Goal: Task Accomplishment & Management: Use online tool/utility

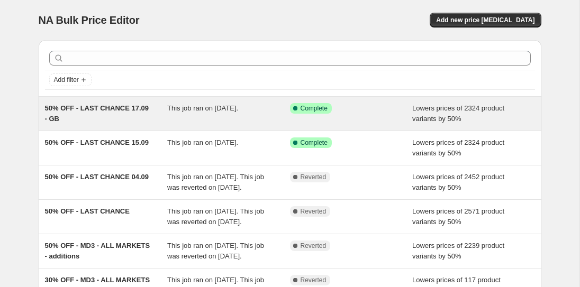
click at [176, 109] on span "This job ran on [DATE]." at bounding box center [202, 108] width 71 height 8
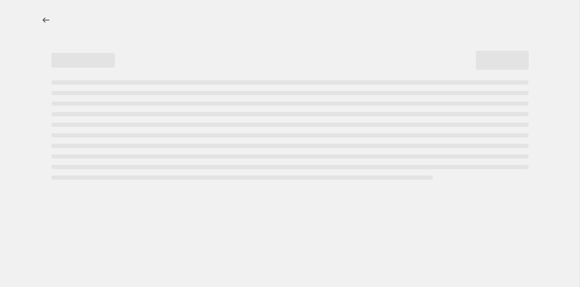
select select "percentage"
select select "collection"
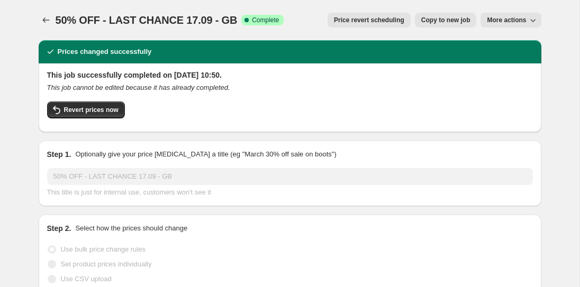
click at [131, 17] on span "50% OFF - LAST CHANCE 17.09 - GB" at bounding box center [147, 20] width 182 height 12
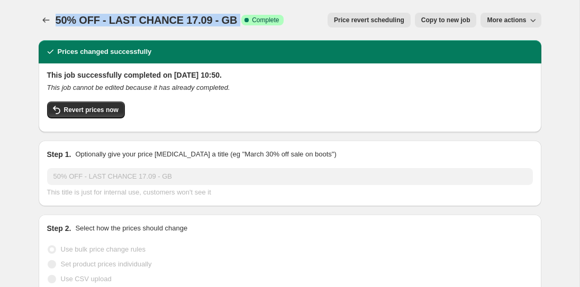
click at [131, 17] on span "50% OFF - LAST CHANCE 17.09 - GB" at bounding box center [147, 20] width 182 height 12
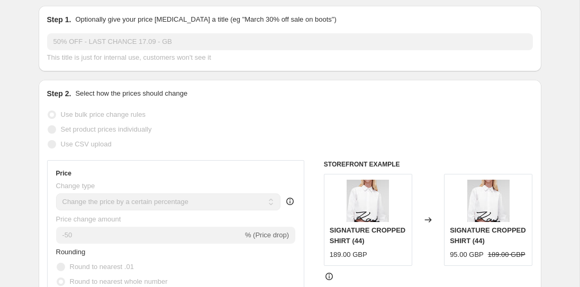
scroll to position [138, 0]
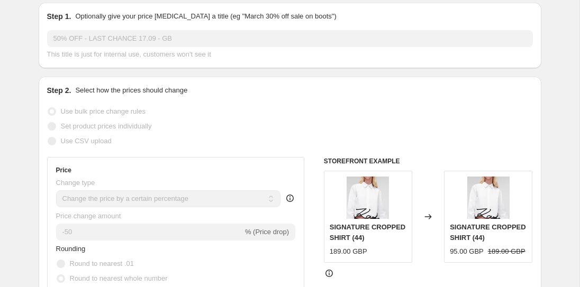
click at [105, 111] on span "Use bulk price change rules" at bounding box center [103, 111] width 85 height 8
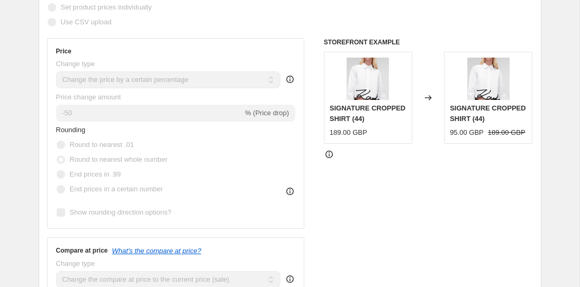
scroll to position [258, 0]
click at [84, 161] on span "Round to nearest whole number" at bounding box center [119, 159] width 98 height 8
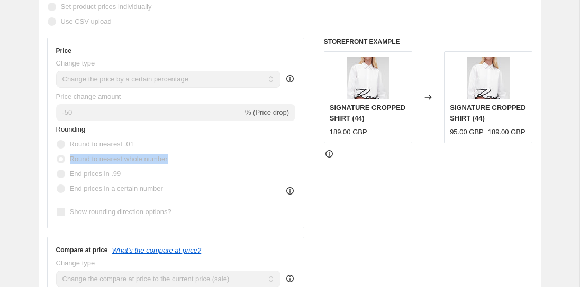
click at [84, 161] on span "Round to nearest whole number" at bounding box center [119, 159] width 98 height 8
click at [96, 161] on span "Round to nearest whole number" at bounding box center [119, 159] width 98 height 8
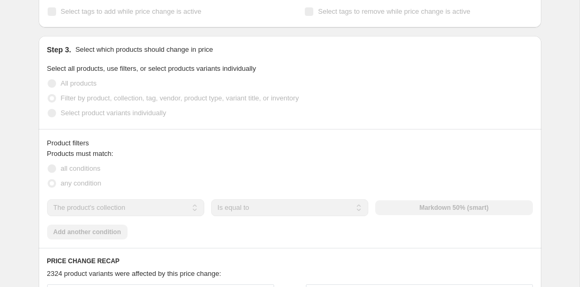
scroll to position [568, 0]
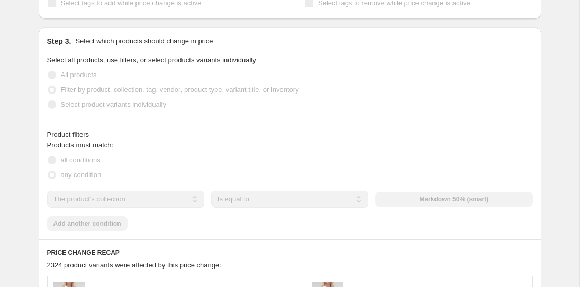
click at [132, 89] on span "Filter by product, collection, tag, vendor, product type, variant title, or inv…" at bounding box center [180, 90] width 238 height 8
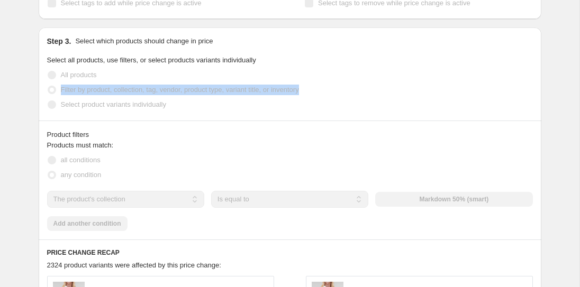
click at [132, 89] on span "Filter by product, collection, tag, vendor, product type, variant title, or inv…" at bounding box center [180, 90] width 238 height 8
click at [128, 158] on div "all conditions" at bounding box center [290, 160] width 486 height 15
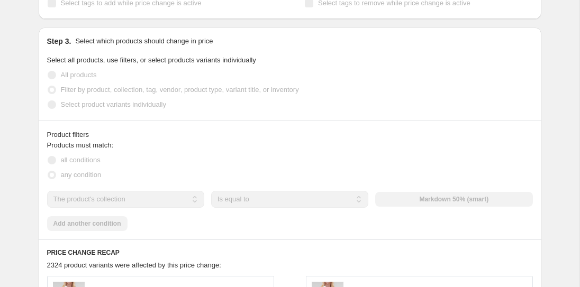
click at [85, 176] on span "any condition" at bounding box center [81, 175] width 41 height 8
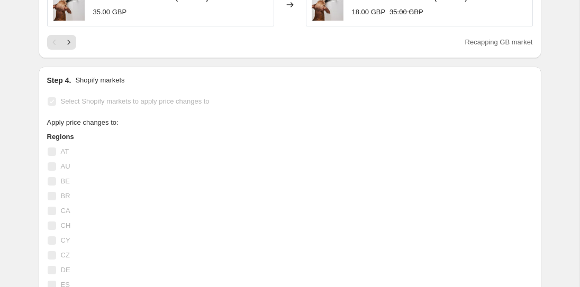
scroll to position [1068, 0]
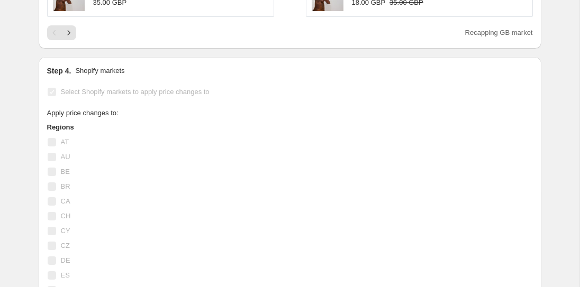
click at [79, 92] on span "Select Shopify markets to apply price changes to" at bounding box center [135, 92] width 149 height 8
click at [120, 93] on span "Select Shopify markets to apply price changes to" at bounding box center [135, 92] width 149 height 8
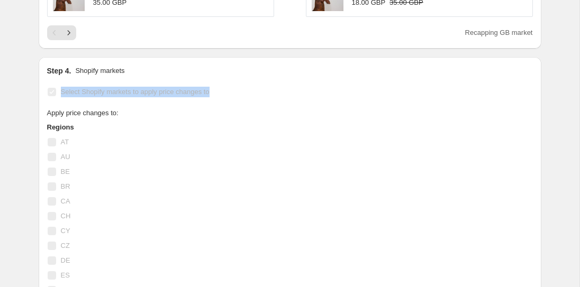
click at [120, 93] on span "Select Shopify markets to apply price changes to" at bounding box center [135, 92] width 149 height 8
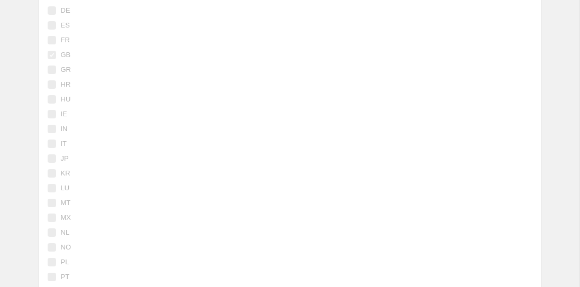
scroll to position [1320, 0]
click at [64, 53] on span "GB" at bounding box center [66, 53] width 10 height 8
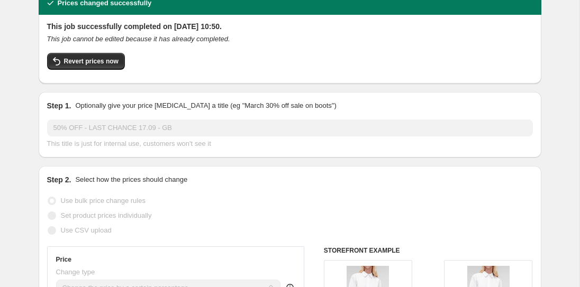
scroll to position [0, 0]
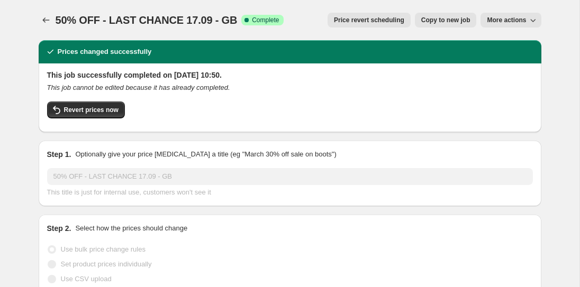
click at [190, 19] on span "50% OFF - LAST CHANCE 17.09 - GB" at bounding box center [147, 20] width 182 height 12
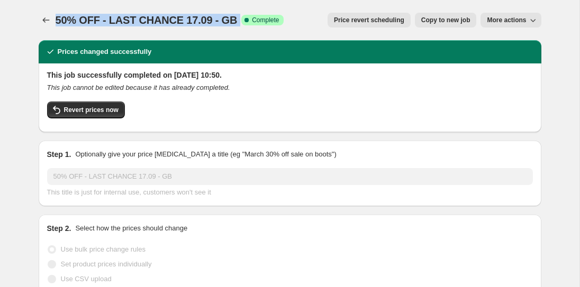
click at [190, 19] on span "50% OFF - LAST CHANCE 17.09 - GB" at bounding box center [147, 20] width 182 height 12
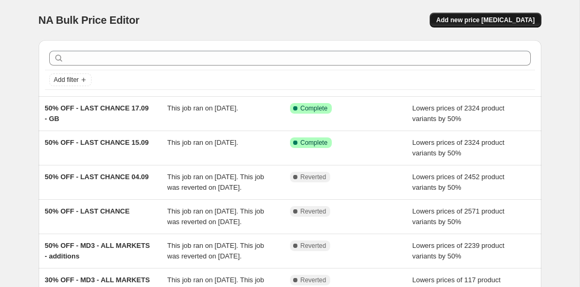
click at [484, 19] on span "Add new price [MEDICAL_DATA]" at bounding box center [485, 20] width 98 height 8
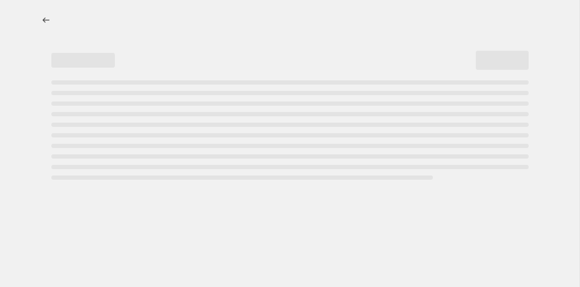
select select "percentage"
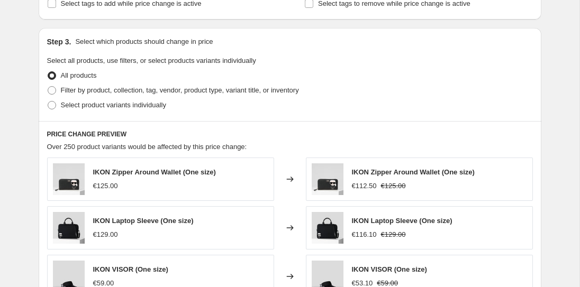
scroll to position [474, 0]
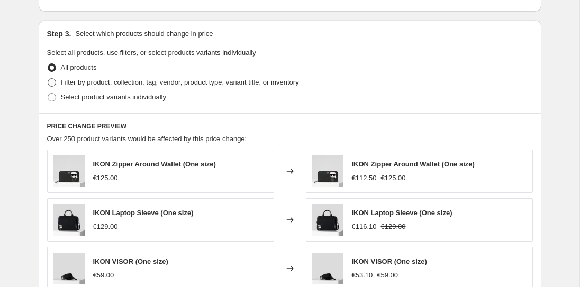
click at [87, 82] on span "Filter by product, collection, tag, vendor, product type, variant title, or inv…" at bounding box center [180, 82] width 238 height 8
click at [48, 79] on input "Filter by product, collection, tag, vendor, product type, variant title, or inv…" at bounding box center [48, 78] width 1 height 1
radio input "true"
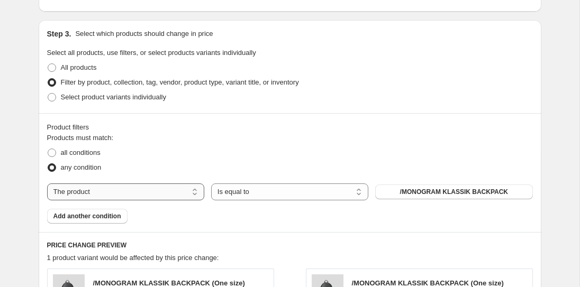
click at [84, 193] on select "The product The product's collection The product's tag The product's vendor The…" at bounding box center [125, 192] width 157 height 17
select select "collection"
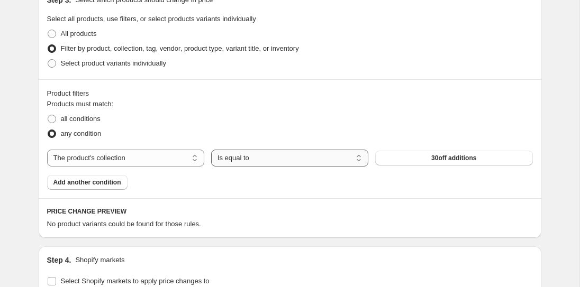
scroll to position [511, 0]
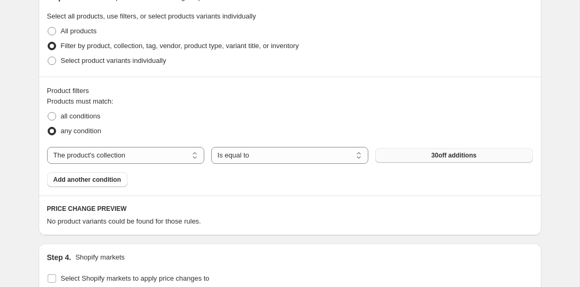
click at [441, 156] on span "30off additions" at bounding box center [454, 155] width 45 height 8
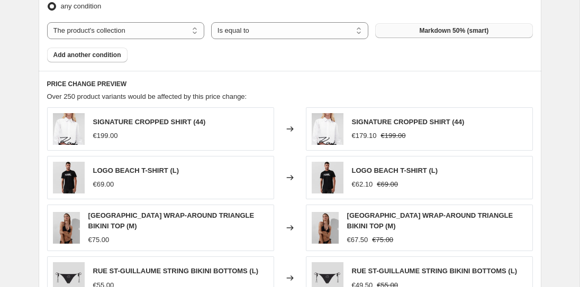
scroll to position [634, 0]
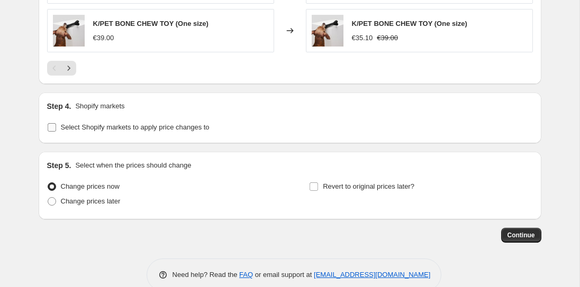
click at [79, 130] on span "Select Shopify markets to apply price changes to" at bounding box center [135, 127] width 149 height 8
click at [56, 130] on input "Select Shopify markets to apply price changes to" at bounding box center [52, 127] width 8 height 8
checkbox input "true"
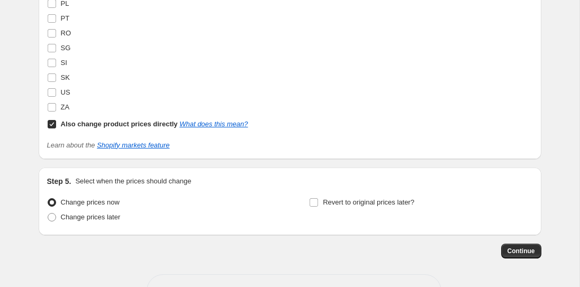
scroll to position [1479, 0]
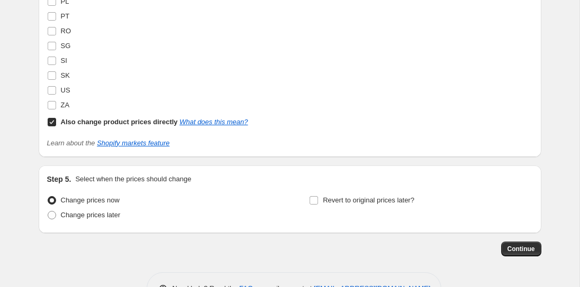
click at [52, 121] on input "Also change product prices directly What does this mean?" at bounding box center [52, 122] width 8 height 8
click at [51, 122] on input "Also change product prices directly What does this mean?" at bounding box center [52, 122] width 8 height 8
click at [53, 120] on input "Also change product prices directly What does this mean?" at bounding box center [52, 122] width 8 height 8
checkbox input "false"
